Goal: Task Accomplishment & Management: Manage account settings

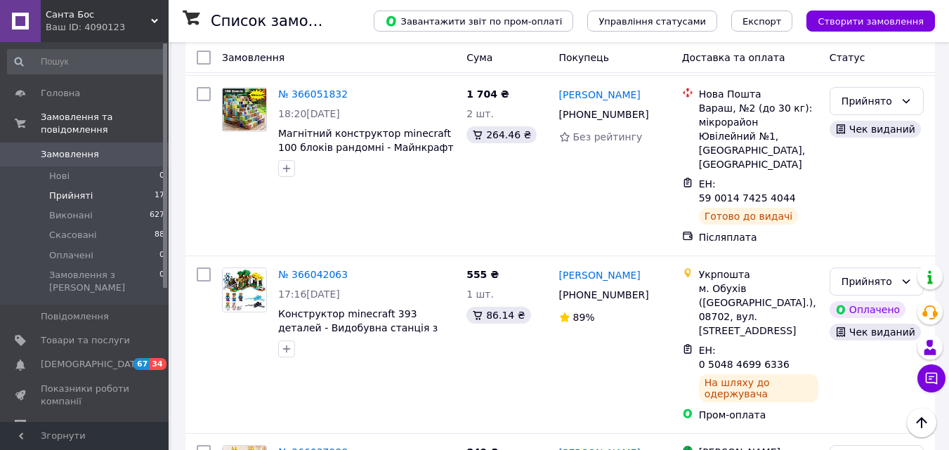
scroll to position [2107, 0]
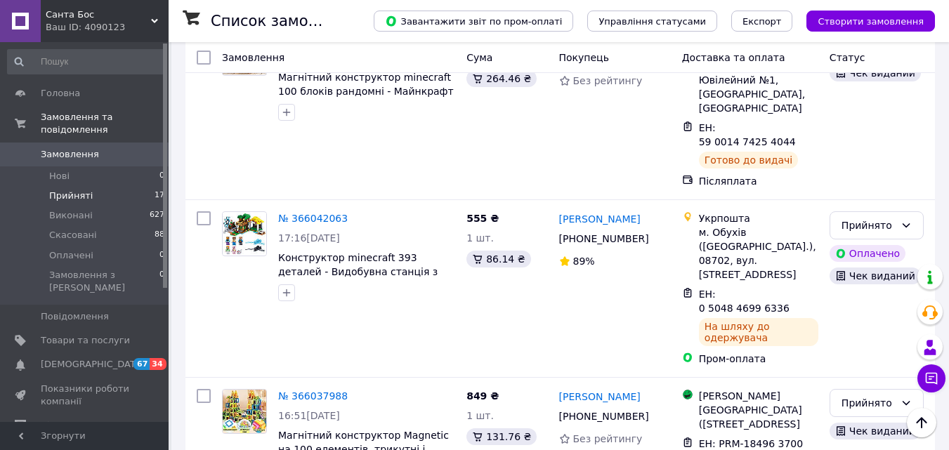
click at [891, 244] on li "Скасовано" at bounding box center [876, 243] width 93 height 25
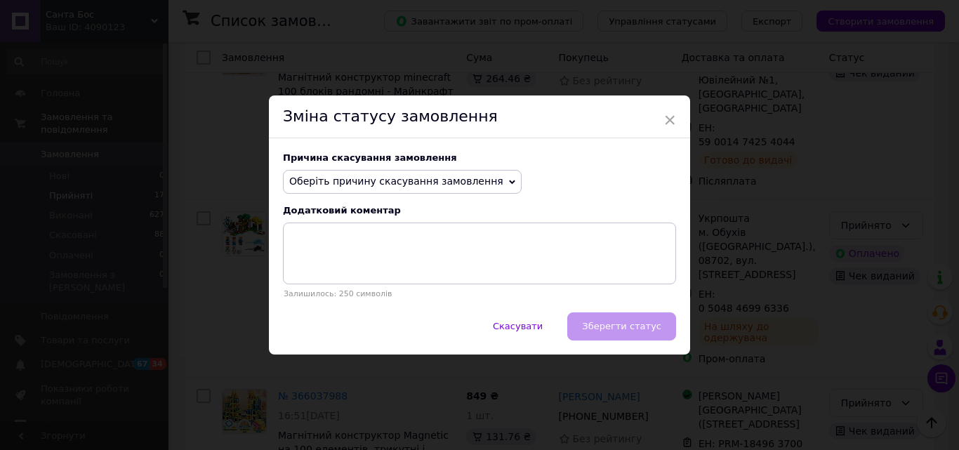
click at [453, 185] on span "Оберіть причину скасування замовлення" at bounding box center [396, 181] width 214 height 11
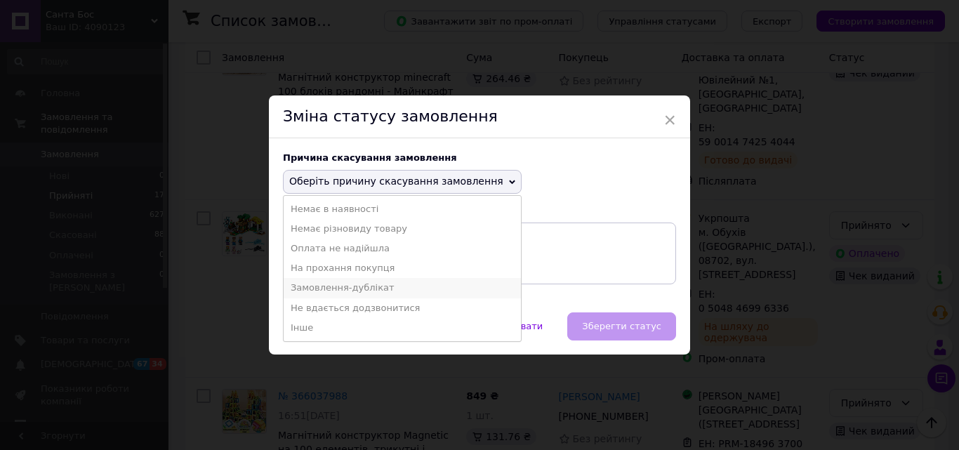
click at [367, 288] on li "Замовлення-дублікат" at bounding box center [402, 288] width 237 height 20
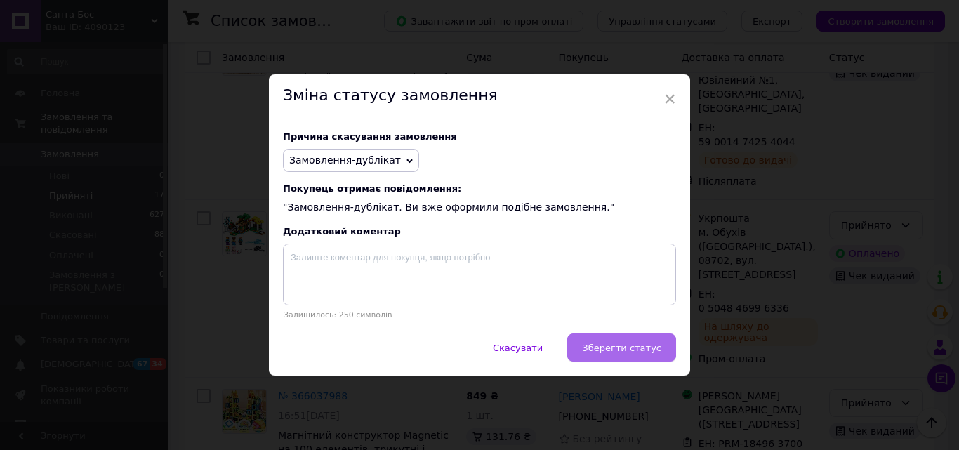
click at [627, 352] on span "Зберегти статус" at bounding box center [621, 348] width 79 height 11
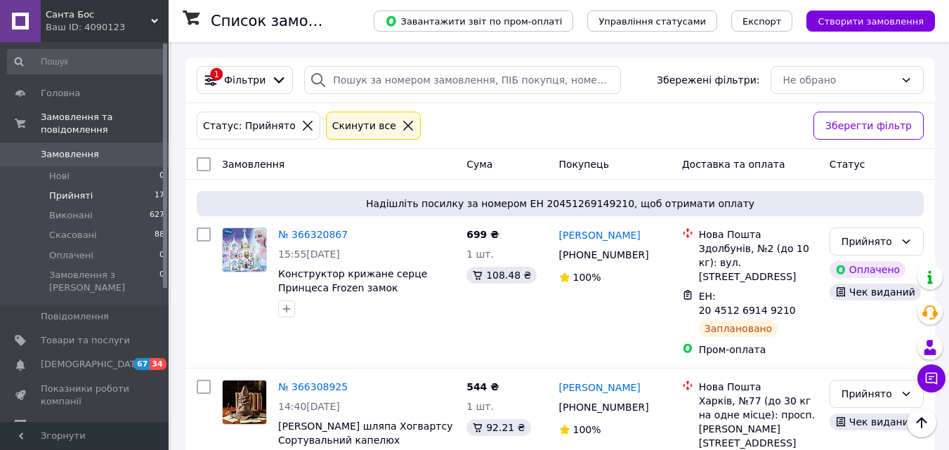
scroll to position [0, 0]
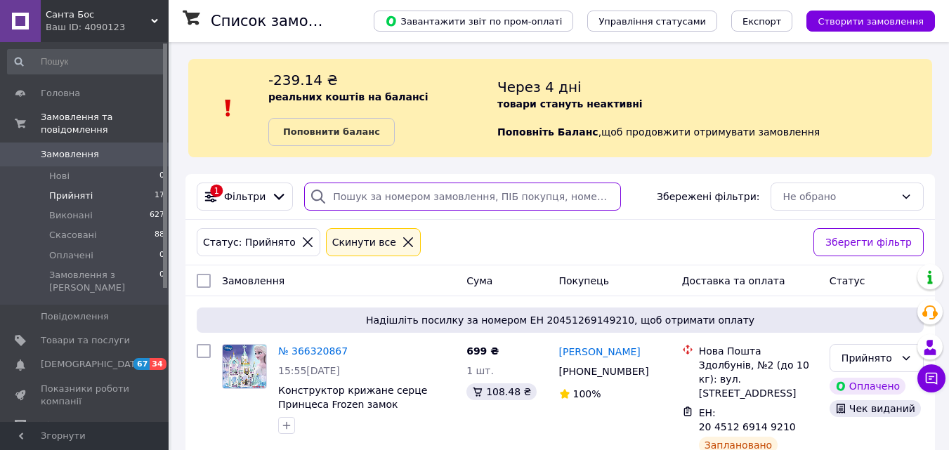
click at [374, 195] on input "search" at bounding box center [462, 197] width 317 height 28
type input "сова"
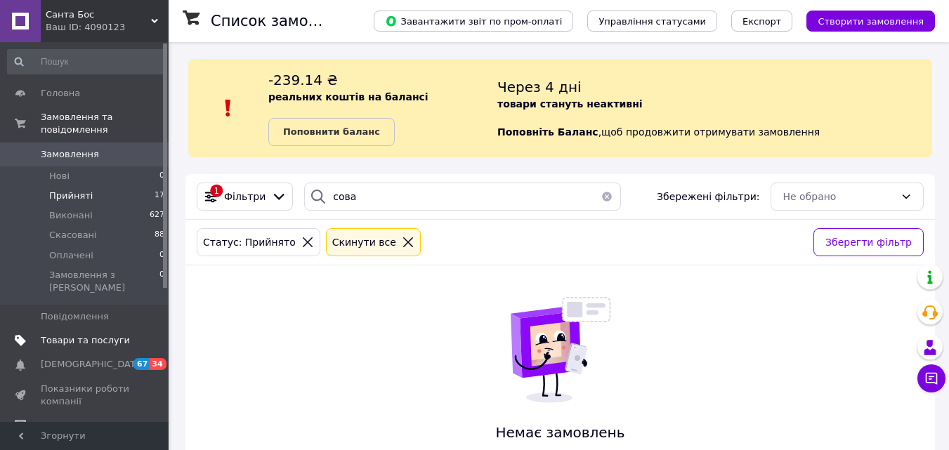
click at [109, 334] on span "Товари та послуги" at bounding box center [85, 340] width 89 height 13
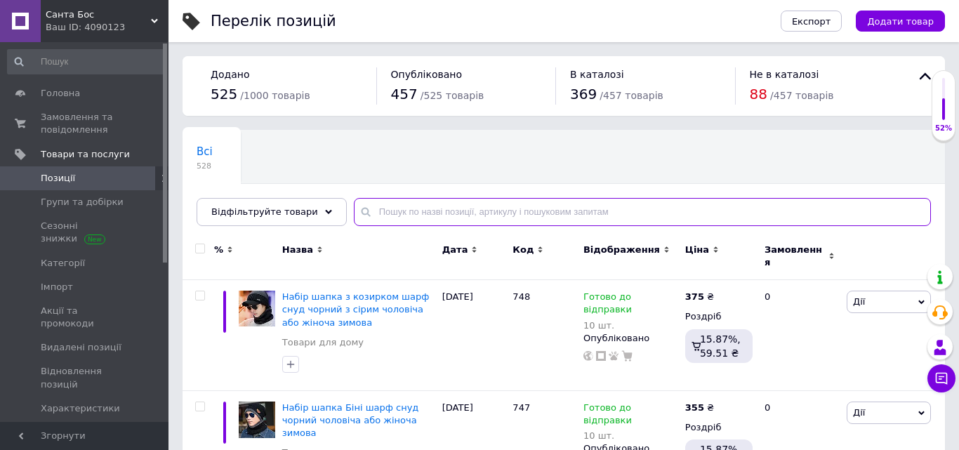
click at [458, 208] on input "text" at bounding box center [642, 212] width 577 height 28
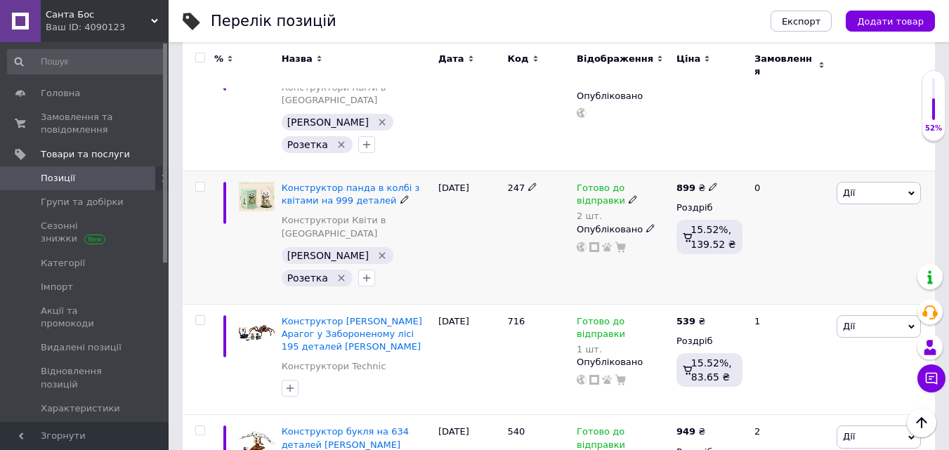
scroll to position [1053, 0]
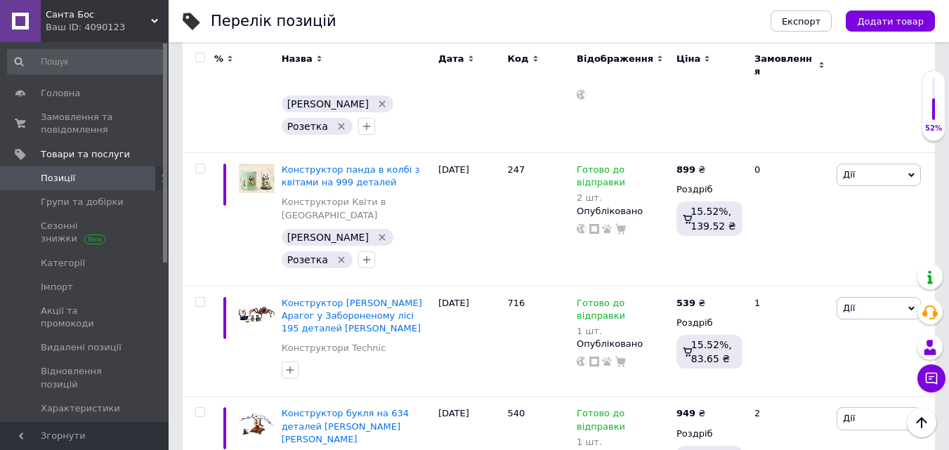
type input "сова"
